Goal: Transaction & Acquisition: Purchase product/service

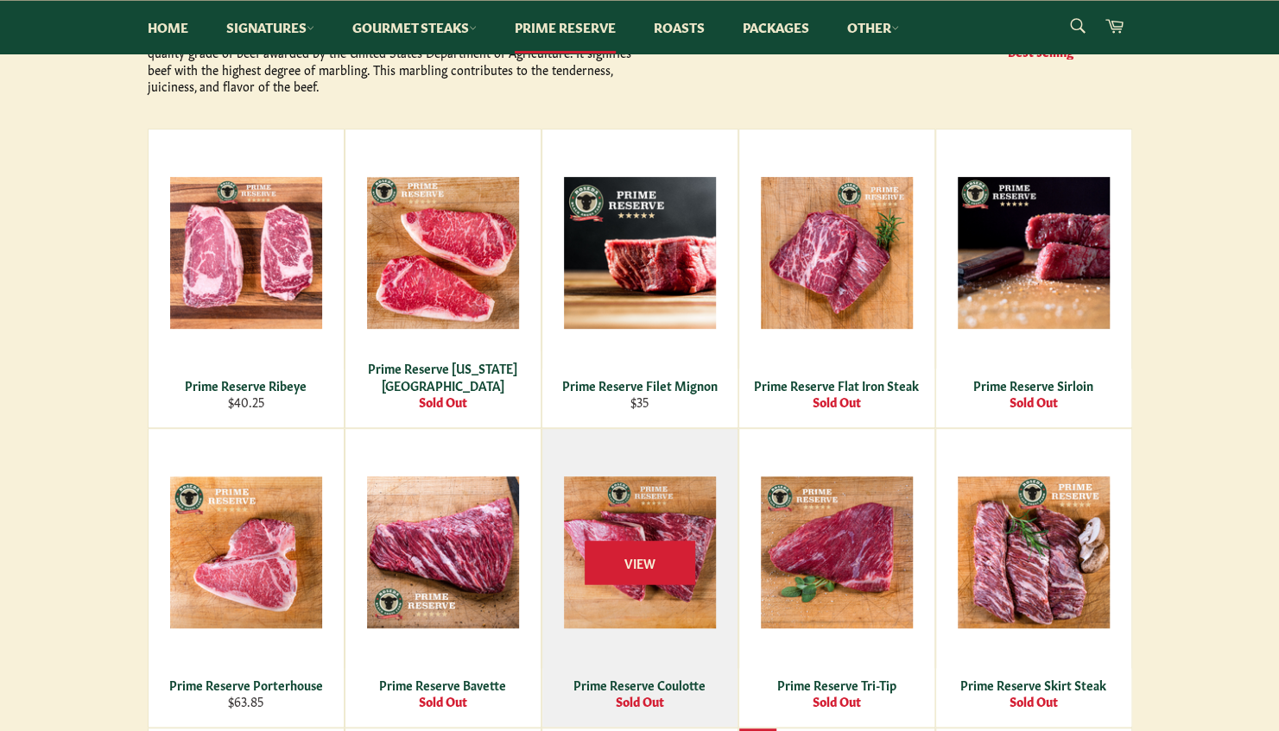
scroll to position [432, 0]
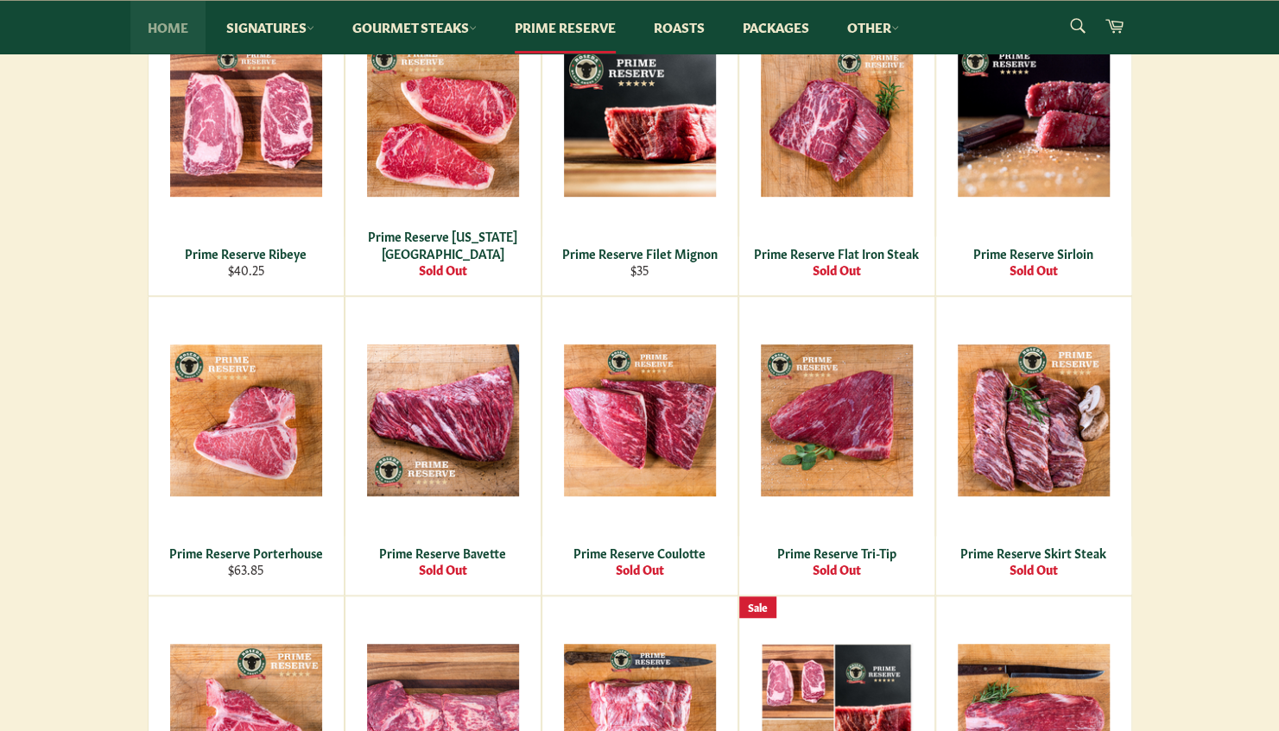
click at [180, 31] on link "Home" at bounding box center [167, 27] width 75 height 53
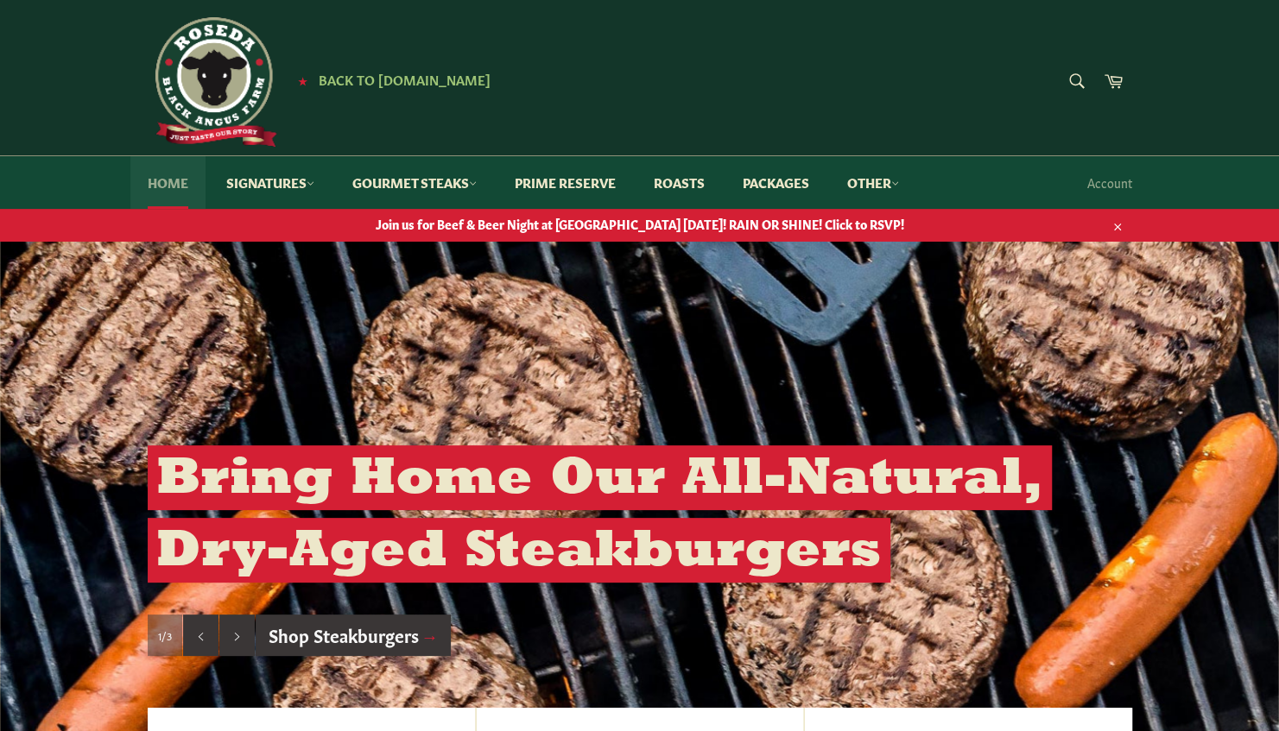
click at [174, 177] on link "Home" at bounding box center [167, 182] width 75 height 53
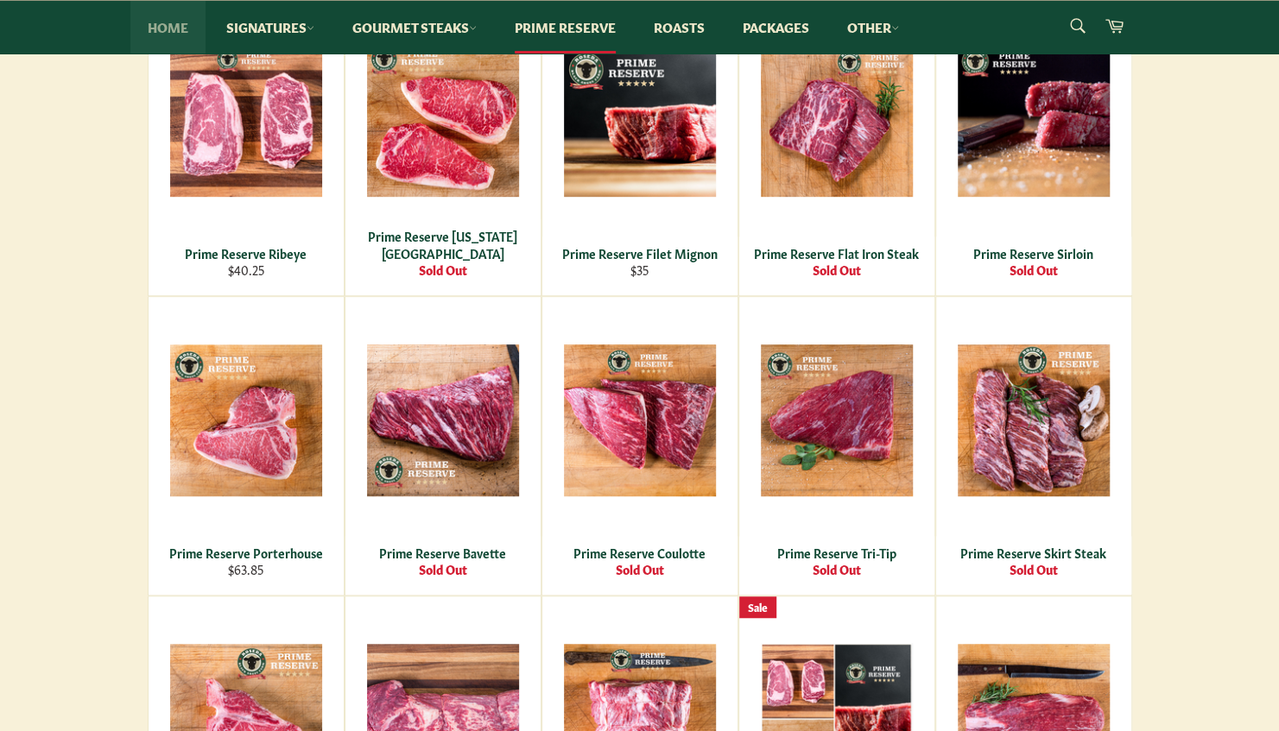
click at [171, 19] on link "Home" at bounding box center [167, 27] width 75 height 53
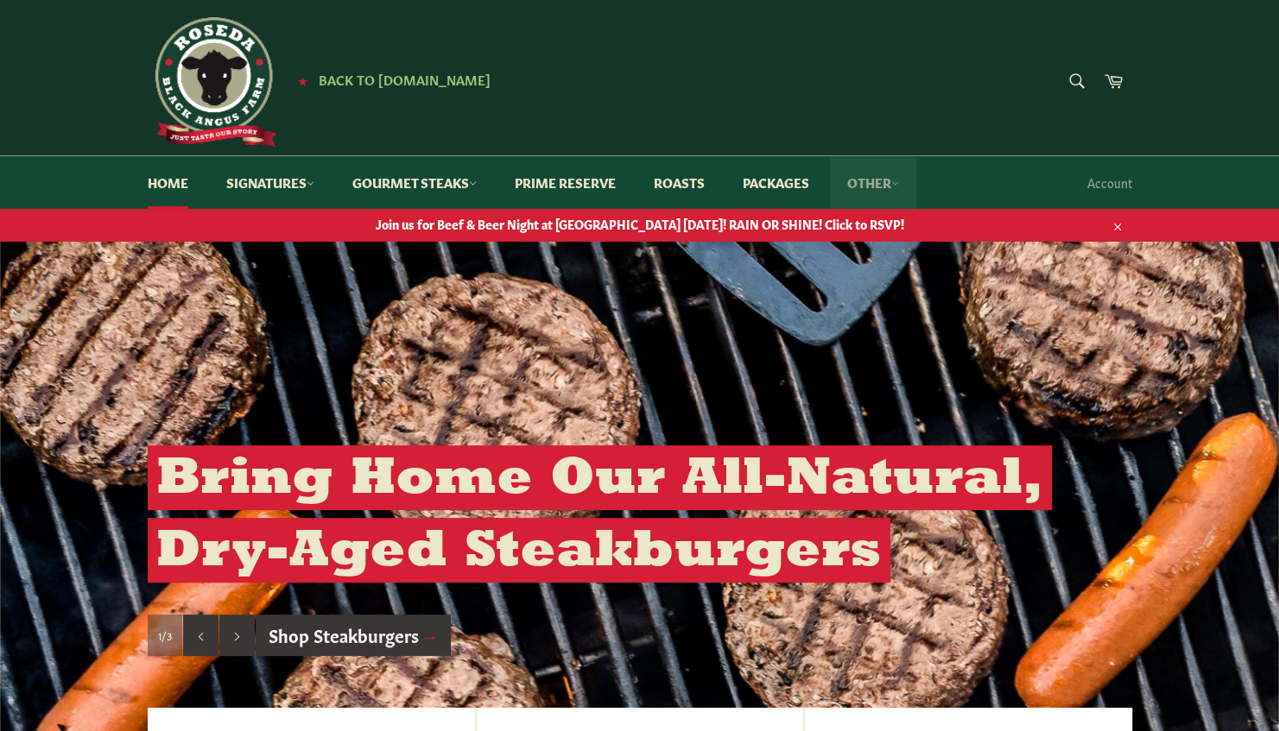
click at [896, 181] on link "Other" at bounding box center [873, 182] width 86 height 53
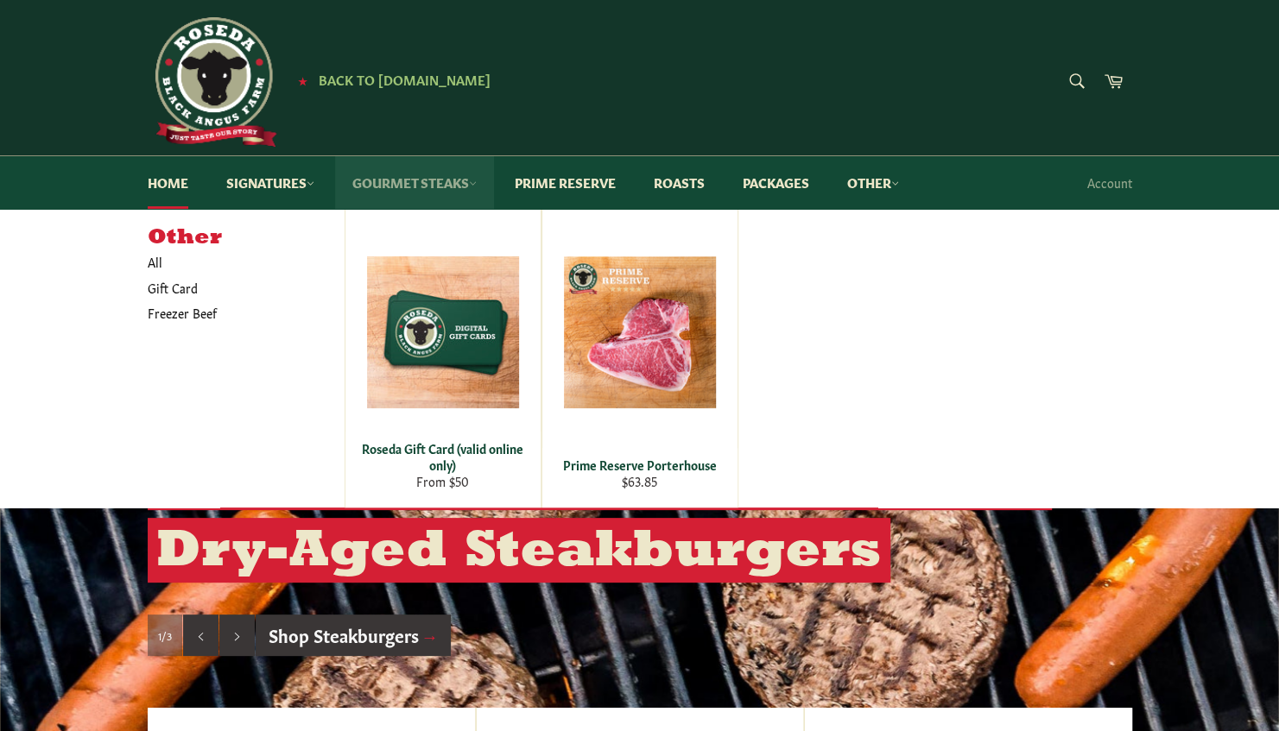
click at [477, 183] on icon at bounding box center [473, 184] width 8 height 8
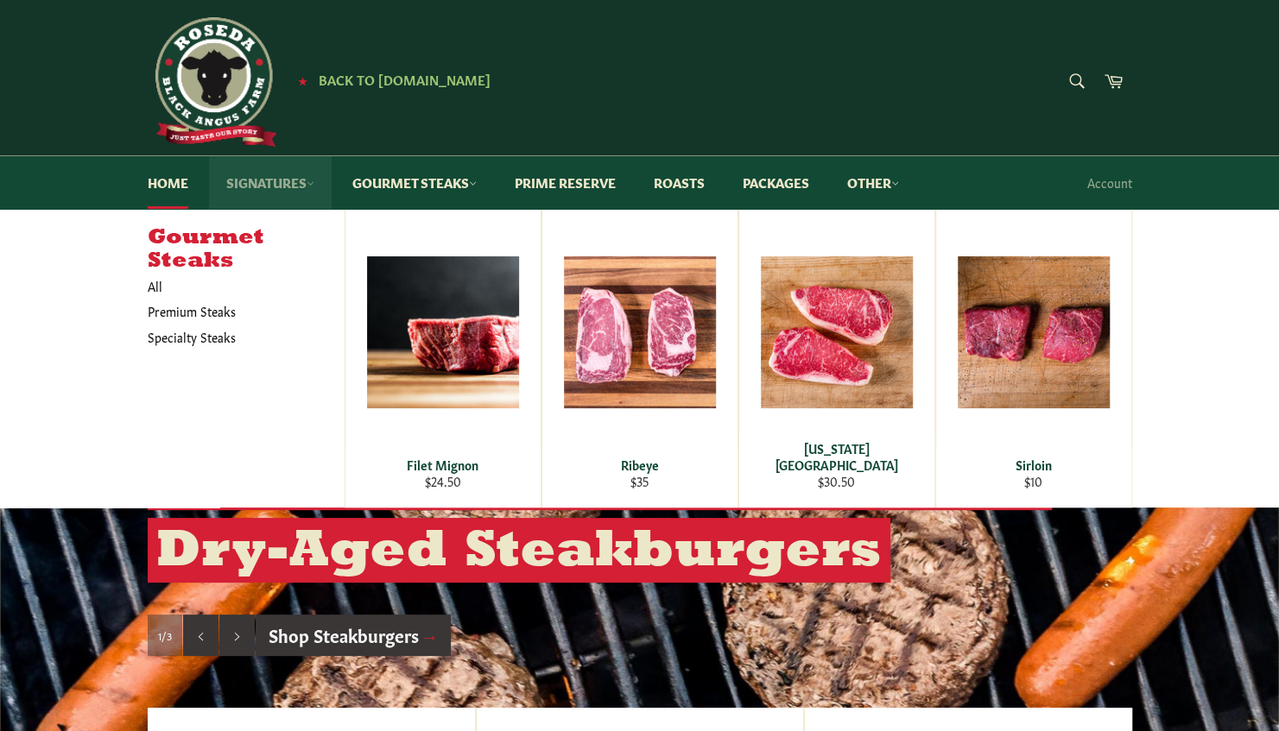
click at [292, 190] on link "Signatures" at bounding box center [270, 182] width 123 height 53
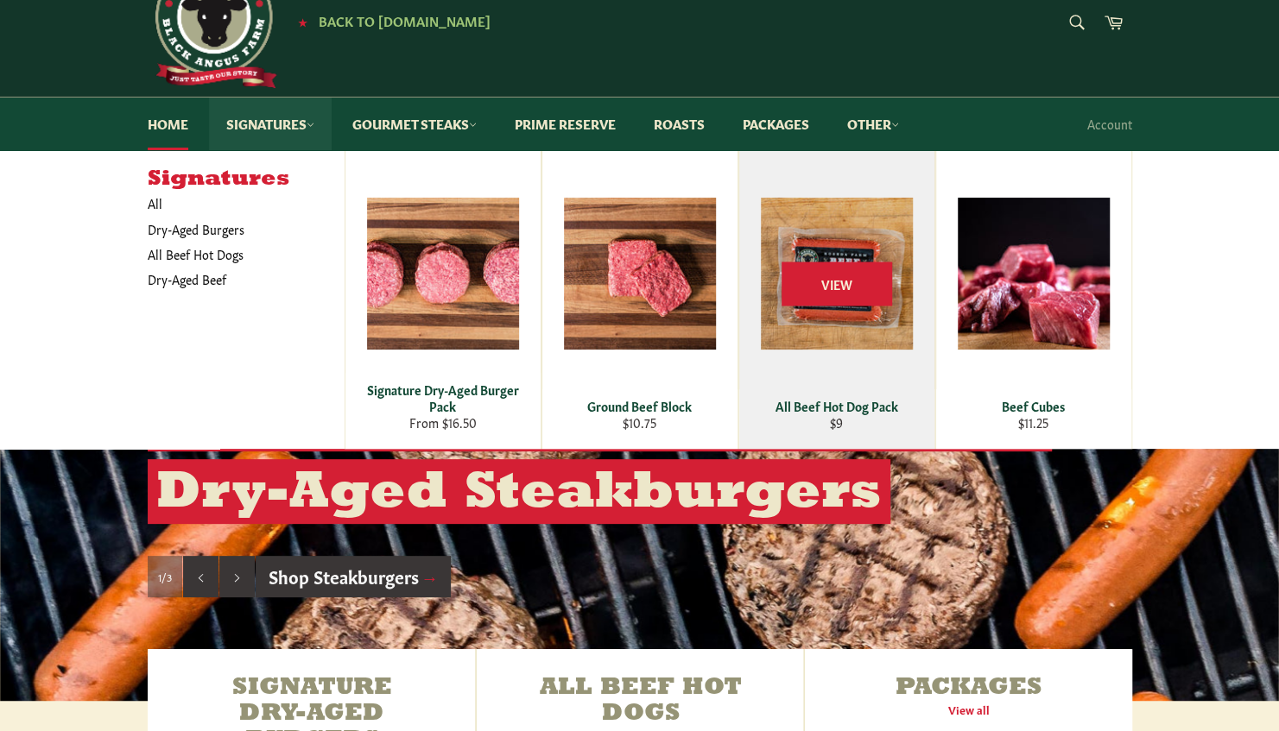
scroll to position [86, 0]
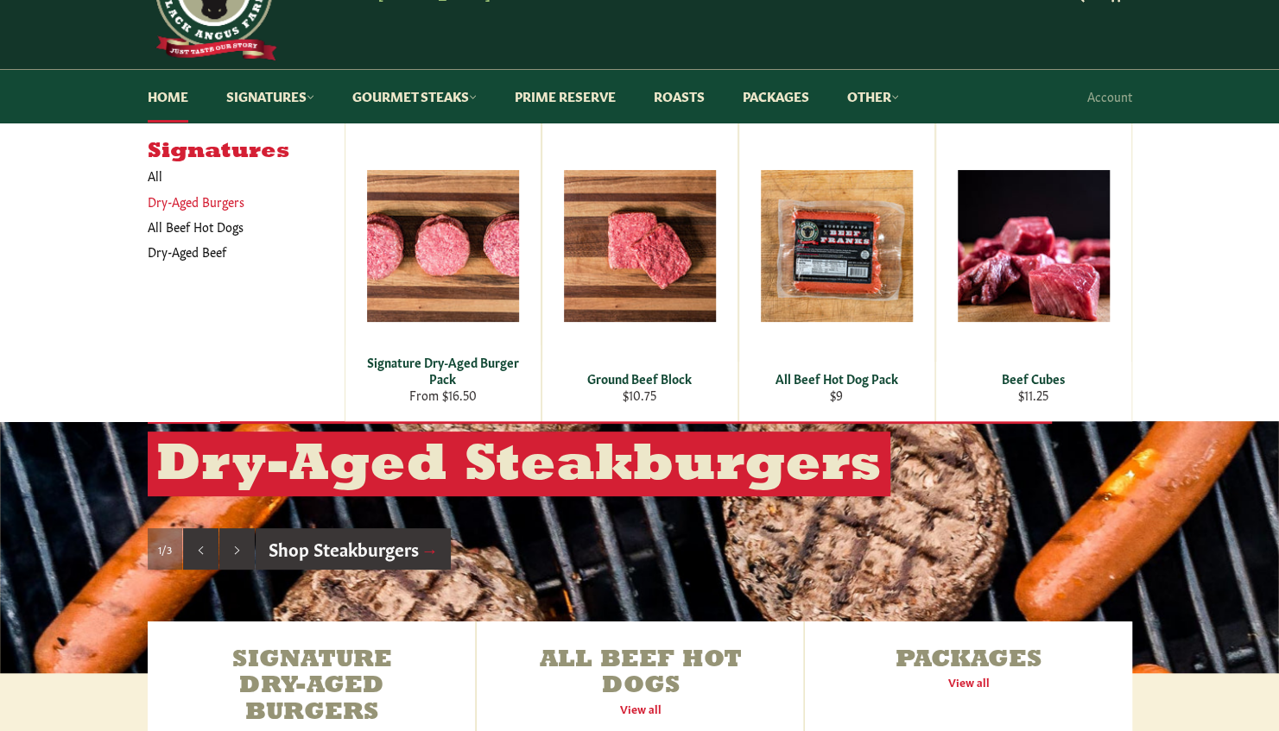
click at [165, 206] on link "Dry-Aged Burgers" at bounding box center [233, 201] width 188 height 25
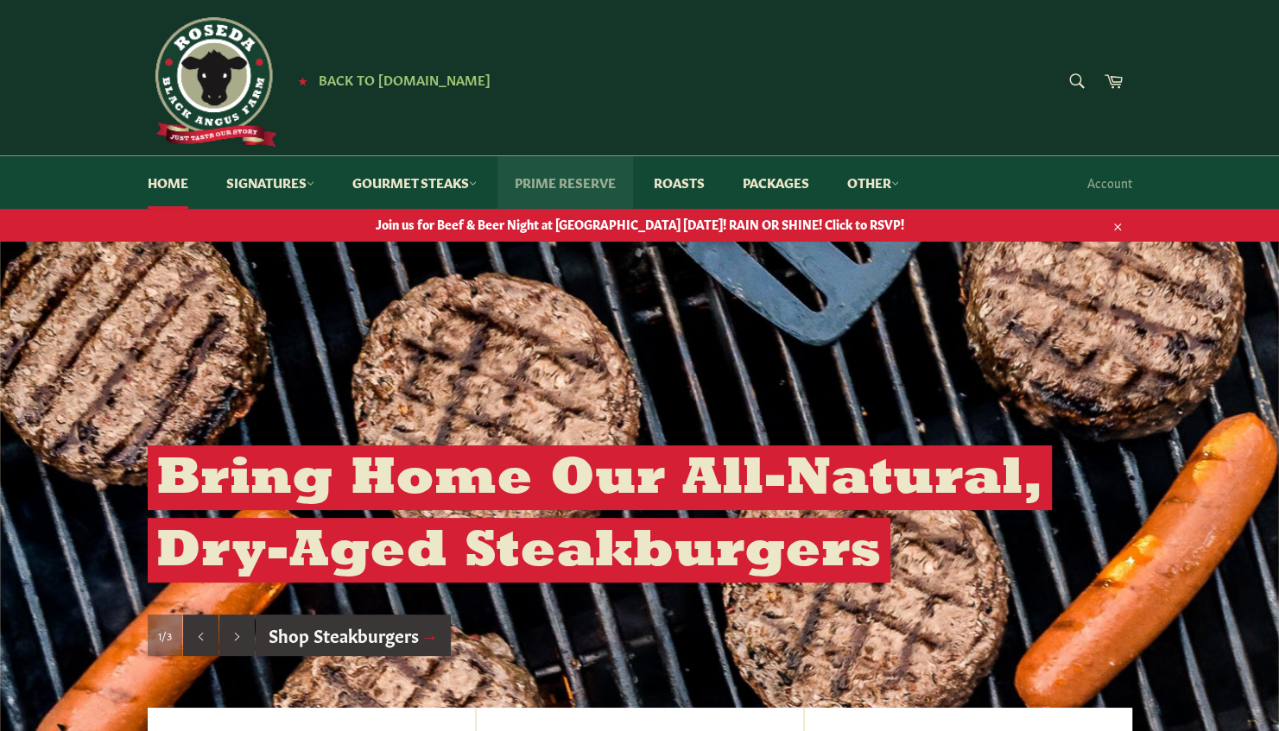
click at [567, 185] on link "Prime Reserve" at bounding box center [565, 182] width 136 height 53
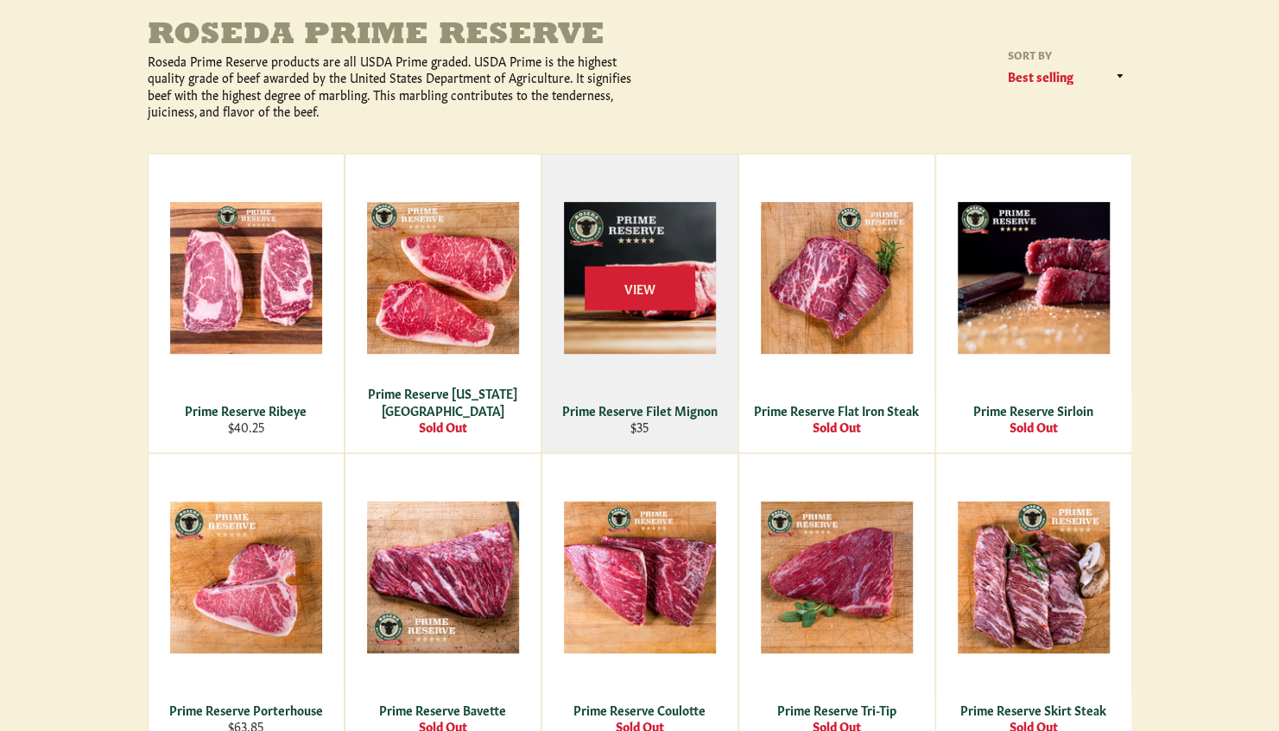
scroll to position [345, 0]
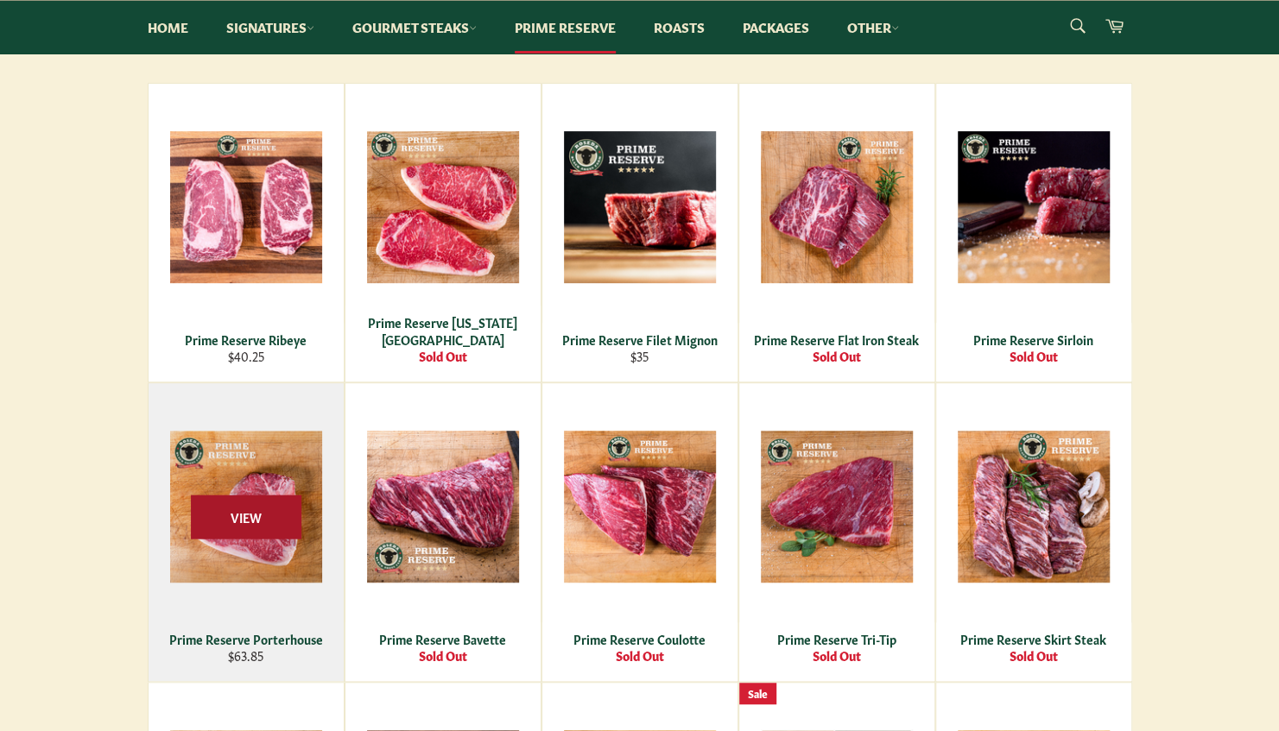
click at [217, 501] on span "View" at bounding box center [246, 517] width 111 height 44
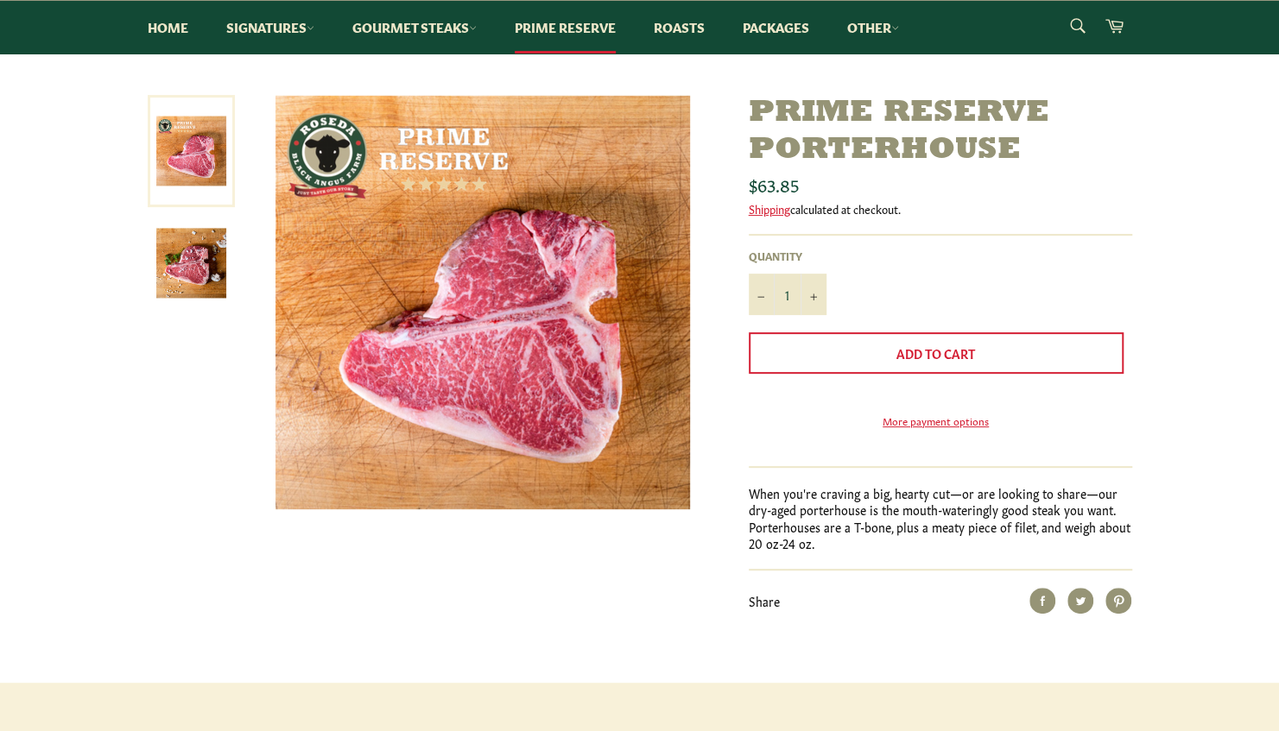
scroll to position [173, 0]
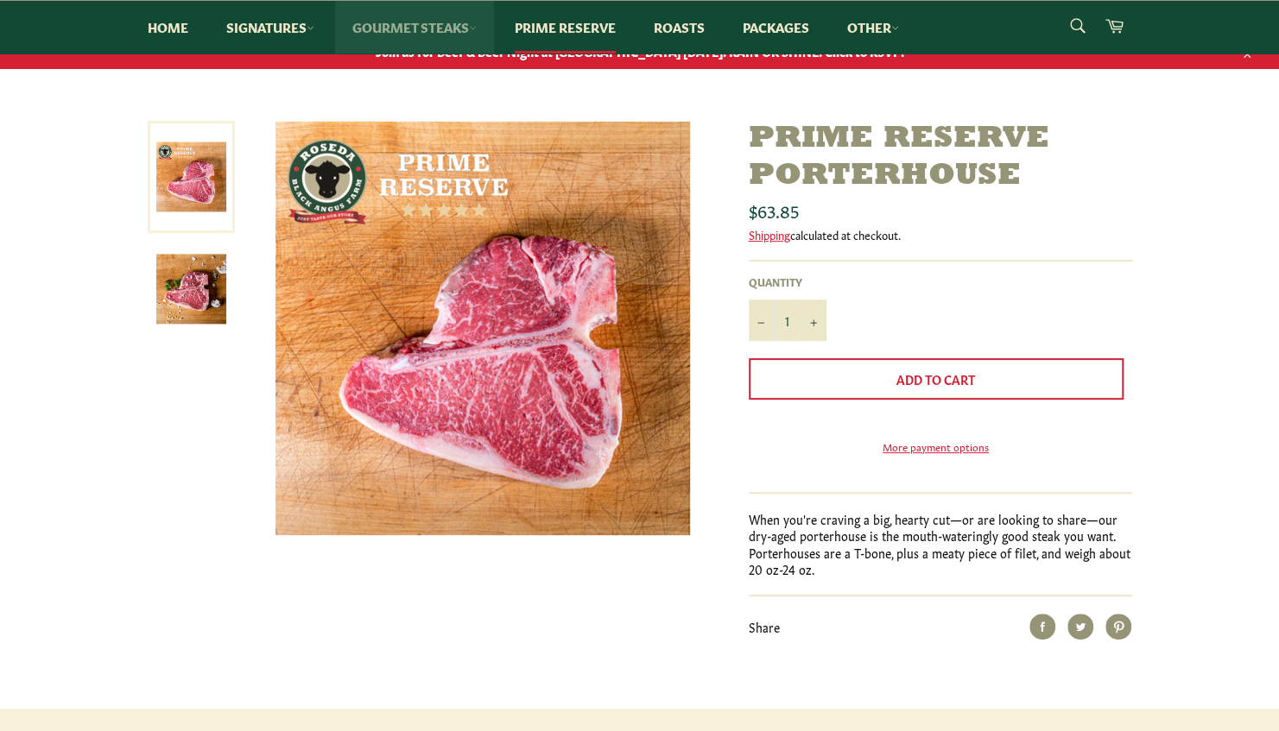
click at [473, 26] on link "Gourmet Steaks" at bounding box center [414, 27] width 159 height 53
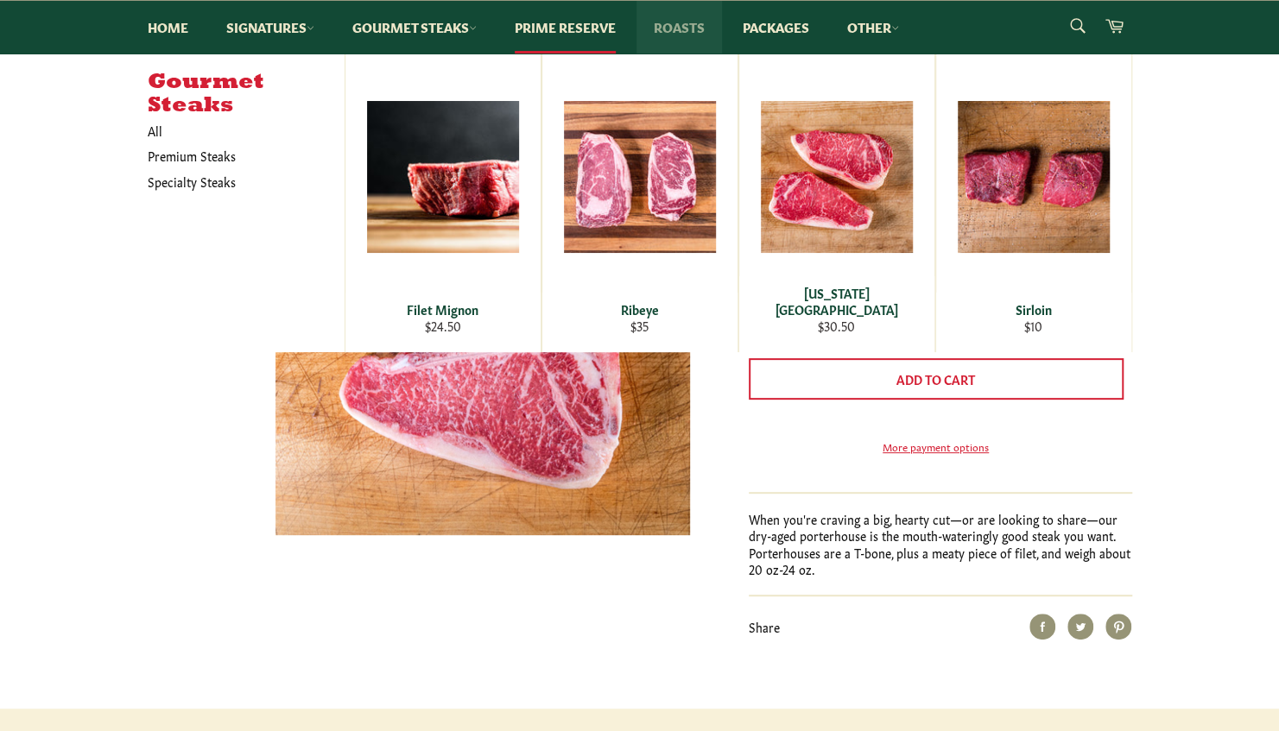
click at [655, 18] on link "Roasts" at bounding box center [678, 27] width 85 height 53
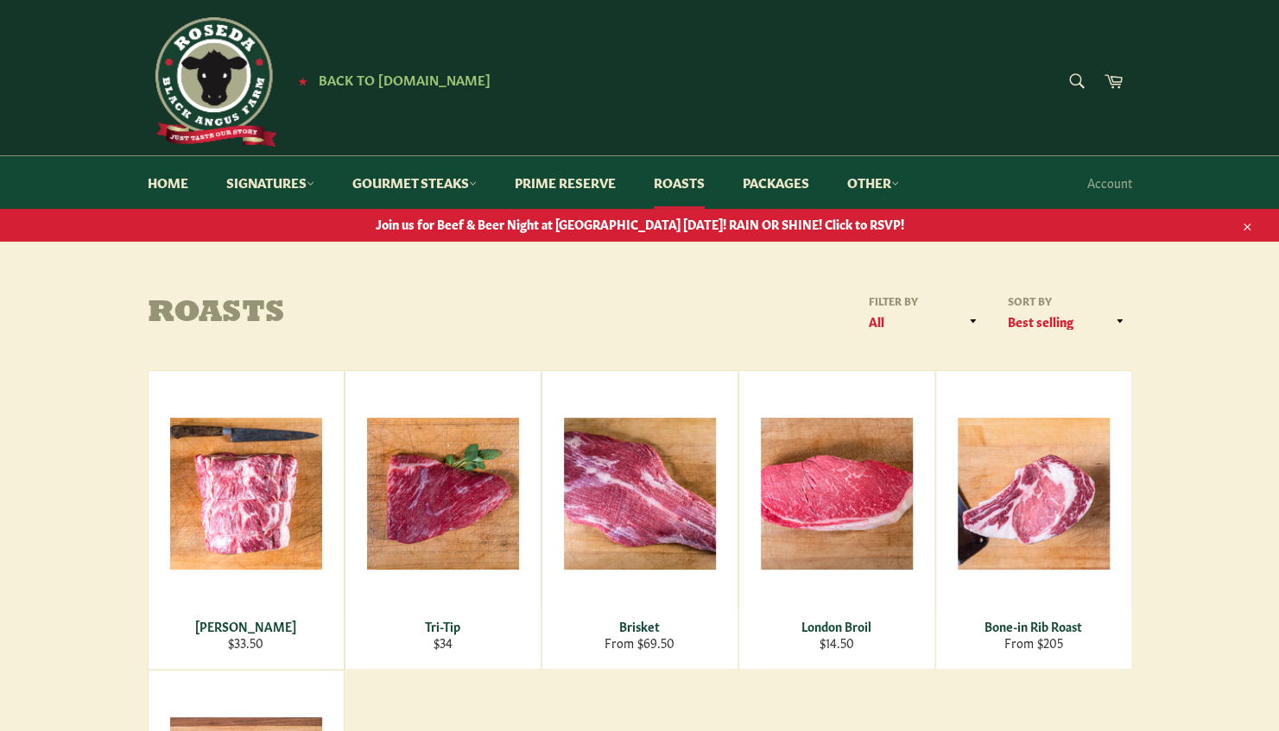
click at [1222, 340] on main "Roasts Filter by All Roasts Specialty Steaks Sort by Featured Best selling Alph…" at bounding box center [639, 666] width 1279 height 745
click at [788, 187] on link "Packages" at bounding box center [775, 182] width 101 height 53
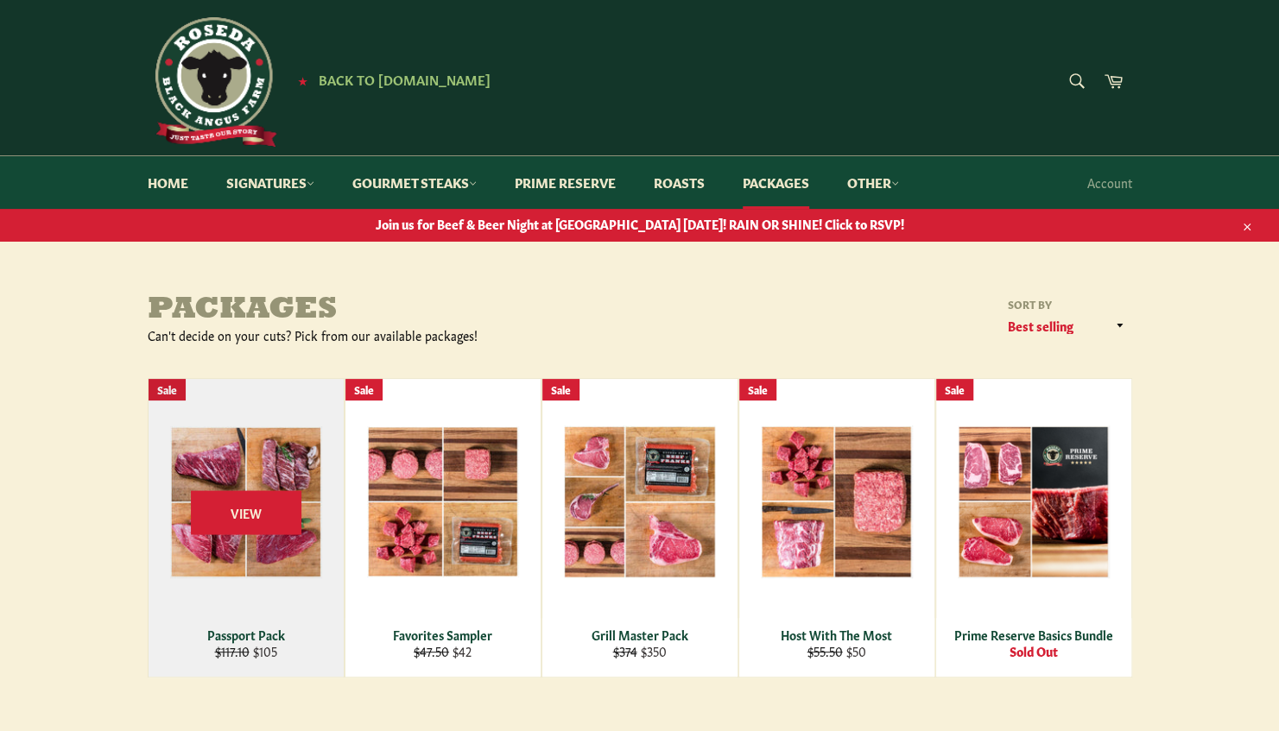
click at [268, 573] on div "View" at bounding box center [246, 528] width 195 height 298
